Goal: Find specific page/section: Find specific page/section

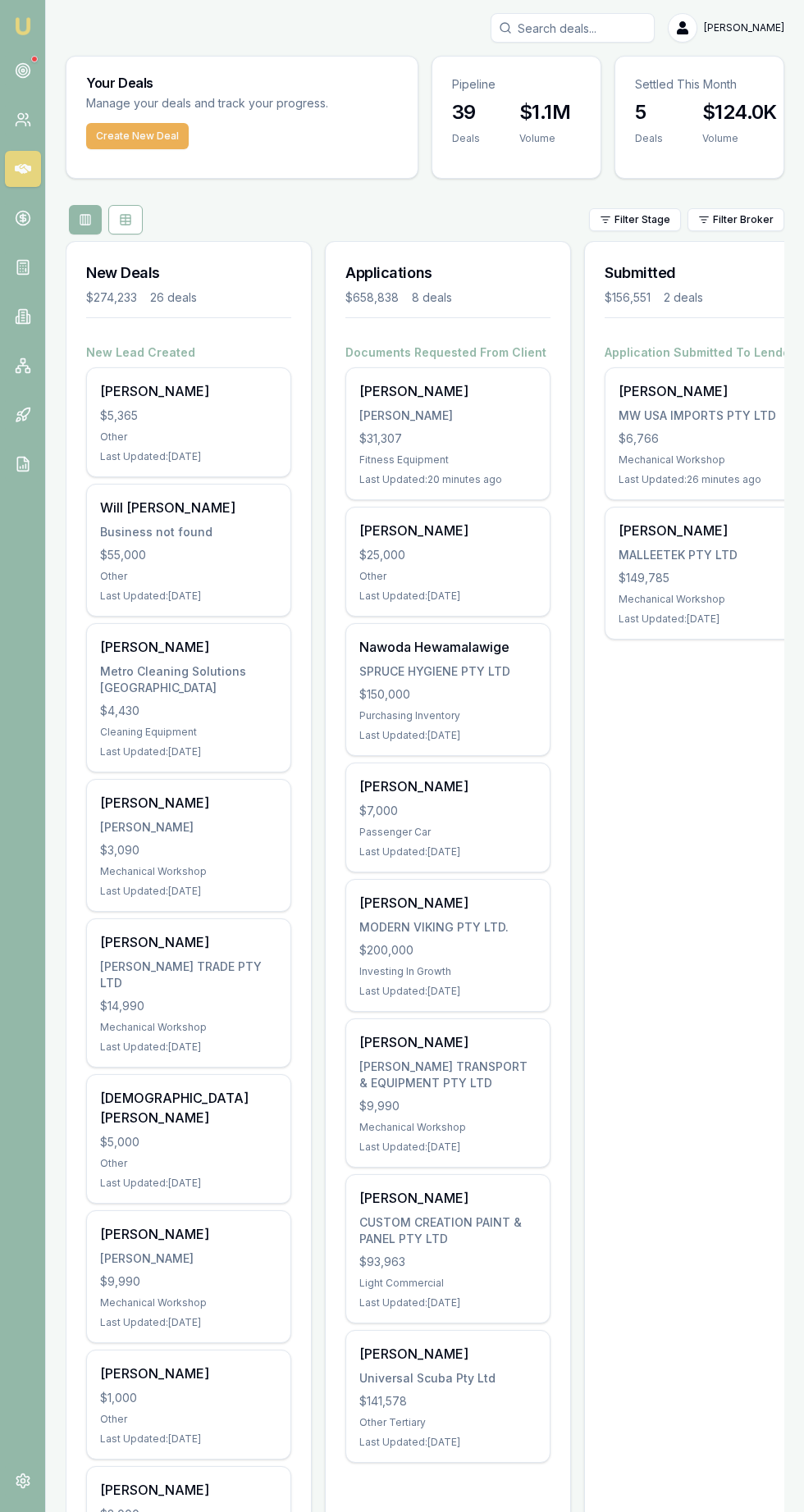
click at [34, 59] on div at bounding box center [35, 60] width 7 height 7
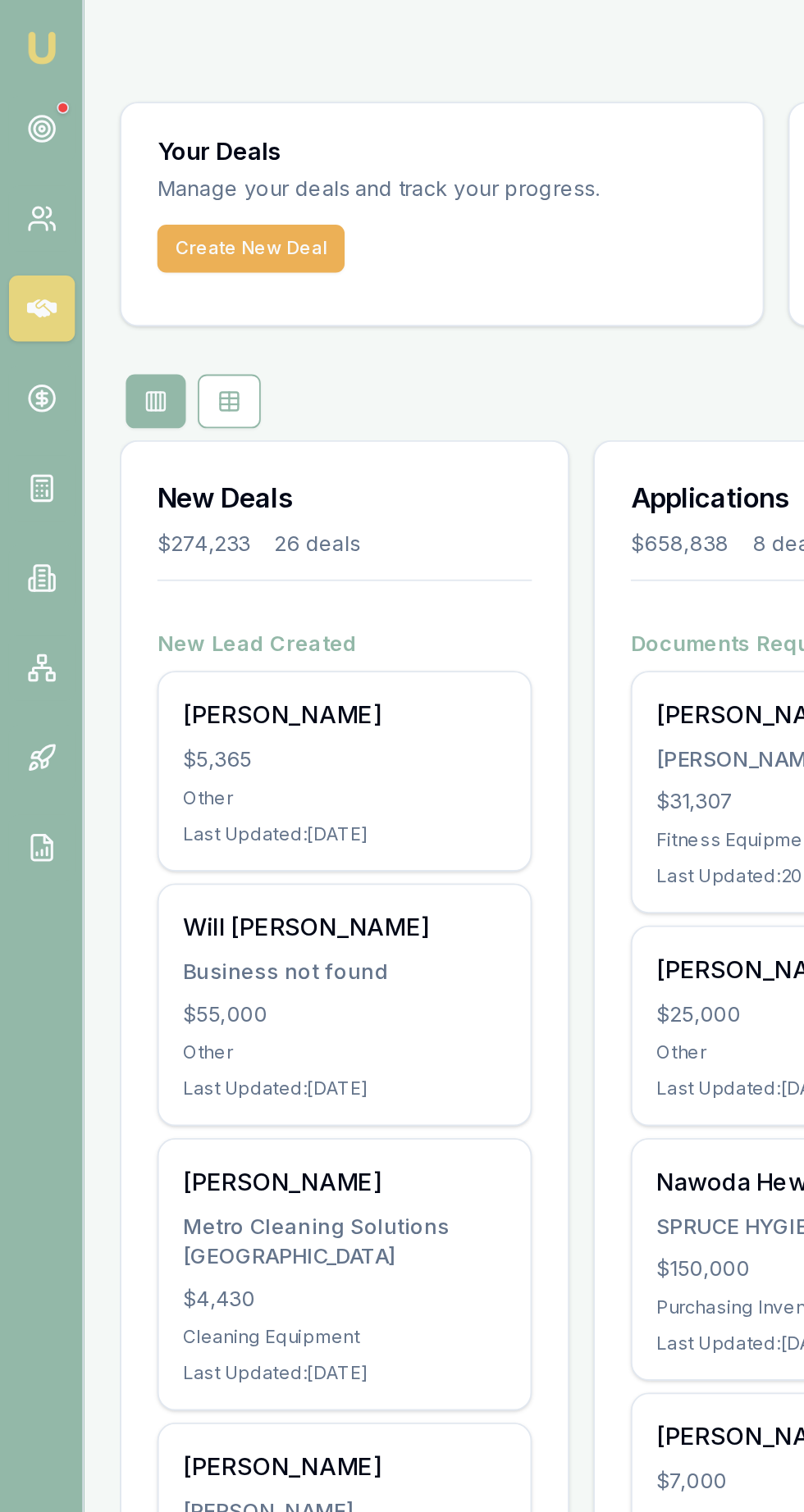
click at [22, 65] on icon at bounding box center [22, 70] width 16 height 16
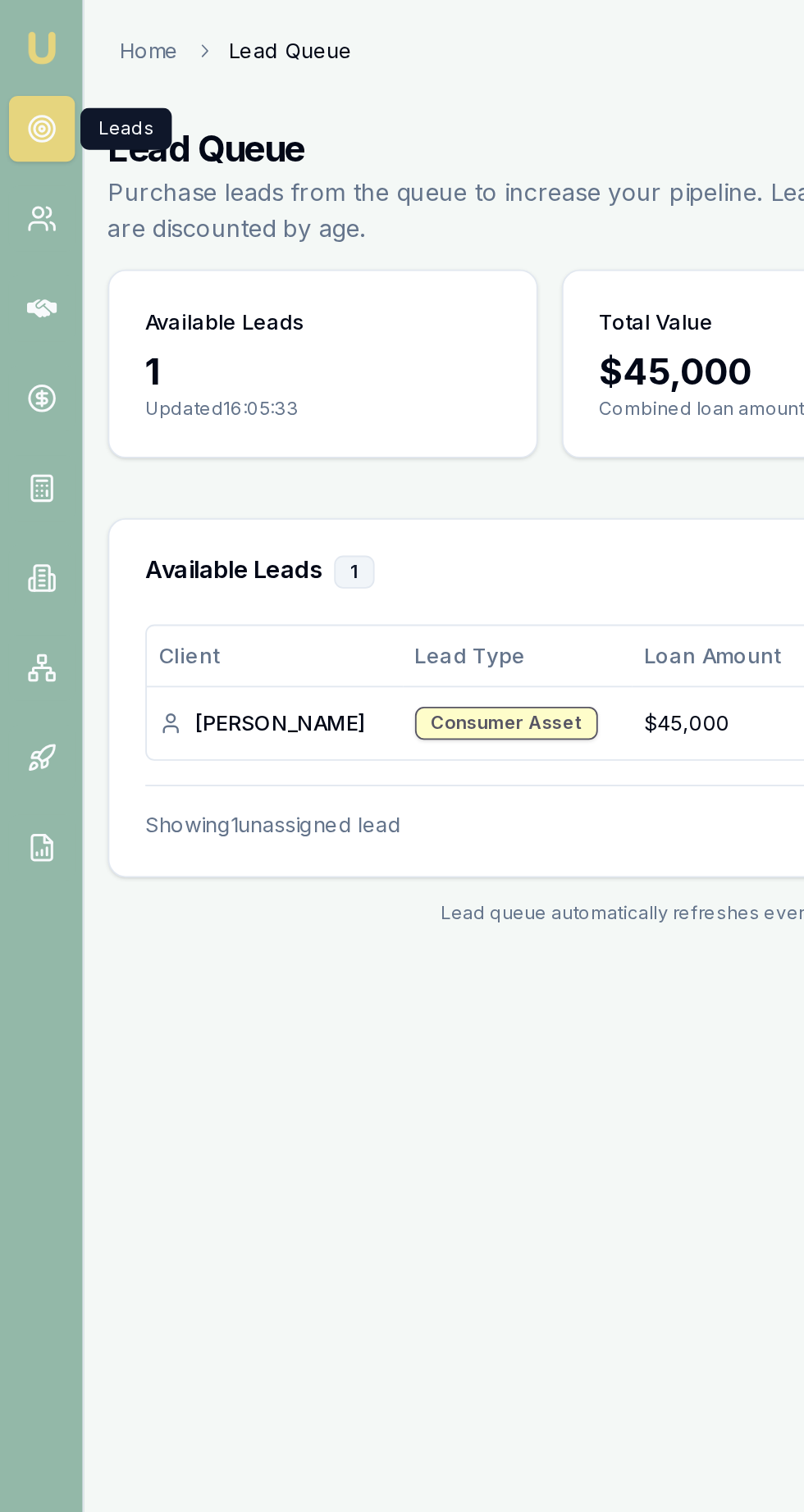
click at [20, 68] on circle at bounding box center [22, 70] width 8 height 8
